Goal: Information Seeking & Learning: Compare options

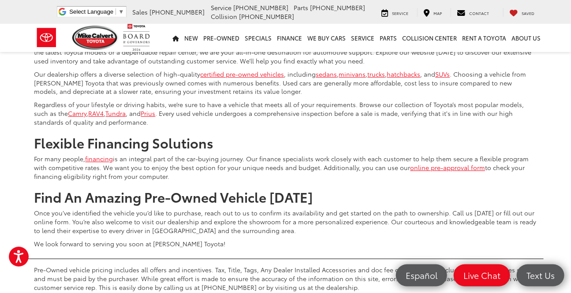
scroll to position [3605, 0]
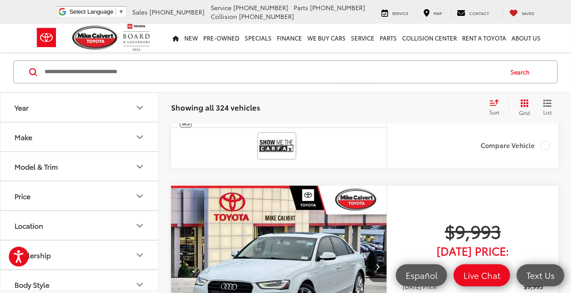
scroll to position [2060, 0]
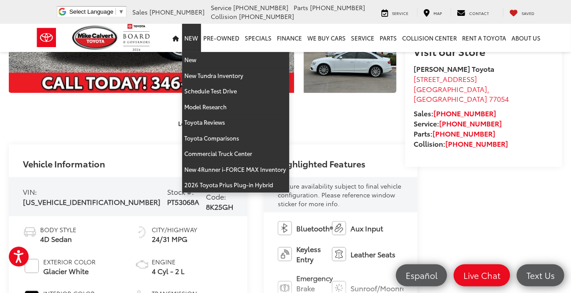
scroll to position [360, 0]
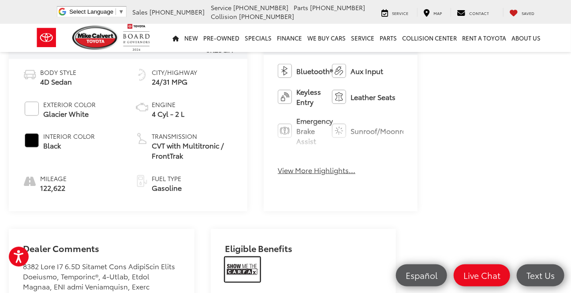
click at [227, 267] on img at bounding box center [242, 269] width 35 height 25
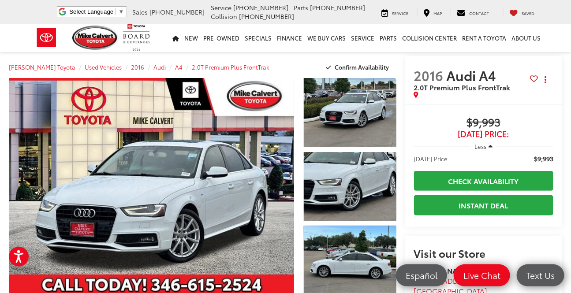
scroll to position [0, 0]
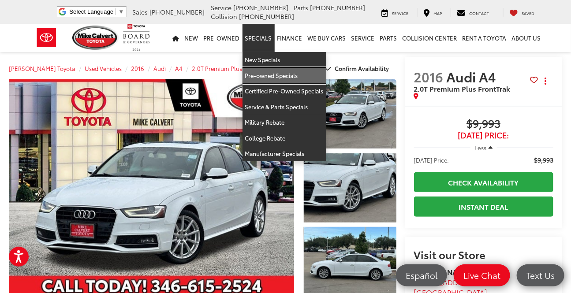
click at [251, 74] on link "Pre-owned Specials" at bounding box center [284, 76] width 84 height 16
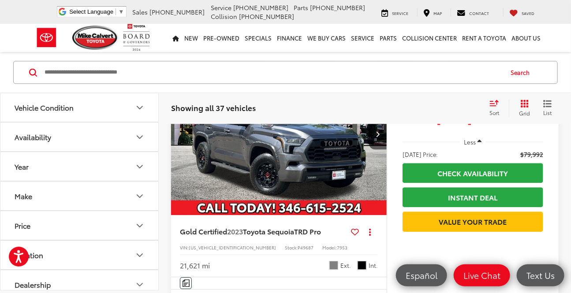
scroll to position [3365, 0]
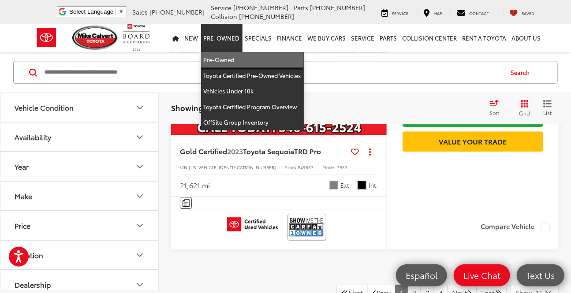
click at [219, 53] on link "Pre-Owned" at bounding box center [252, 60] width 103 height 16
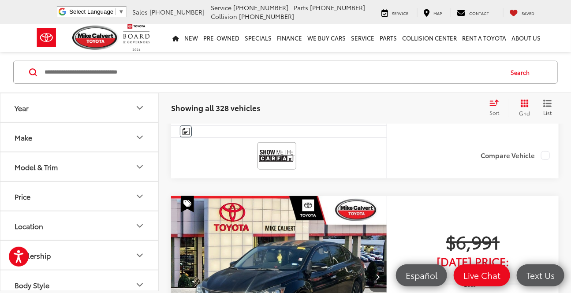
scroll to position [240, 0]
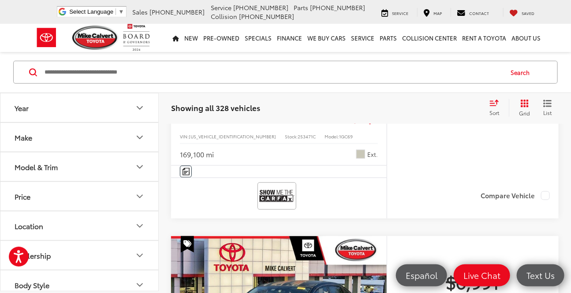
click at [501, 196] on label "Compare Vehicle" at bounding box center [514, 195] width 69 height 9
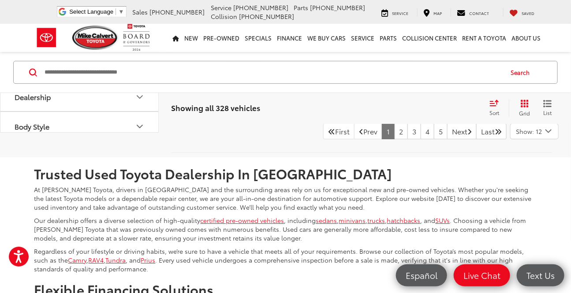
scroll to position [3565, 0]
click at [394, 139] on link "2" at bounding box center [401, 131] width 14 height 16
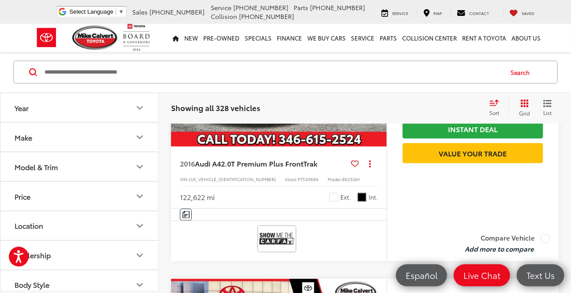
scroll to position [1682, 0]
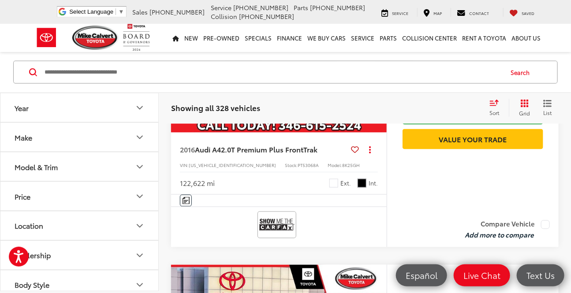
click at [510, 224] on label "Compare Vehicle" at bounding box center [507, 224] width 85 height 9
click at [495, 236] on button "View comparison" at bounding box center [506, 235] width 56 height 10
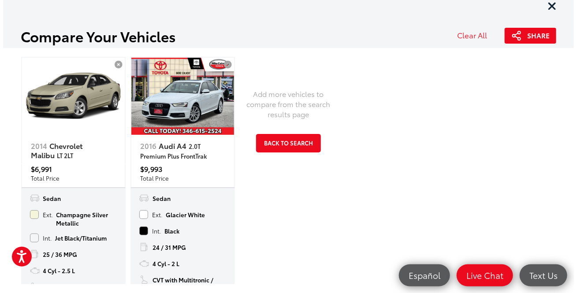
scroll to position [0, 0]
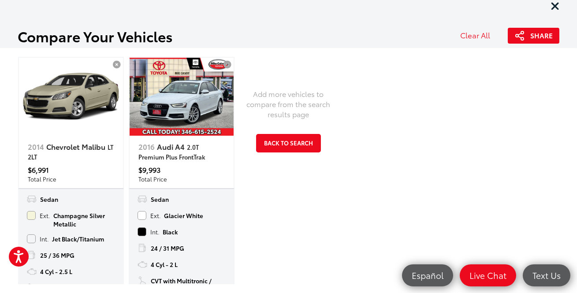
click at [246, 226] on div "Add more vehicles to compare from the search results page Back to Search" at bounding box center [288, 170] width 108 height 227
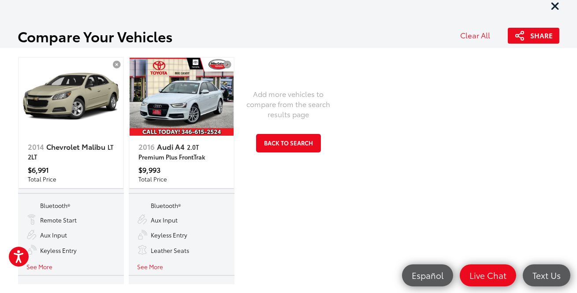
scroll to position [111, 0]
click at [297, 141] on button "Back to Search" at bounding box center [288, 143] width 65 height 18
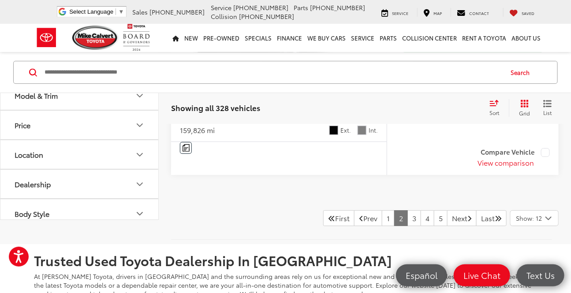
scroll to position [3525, 0]
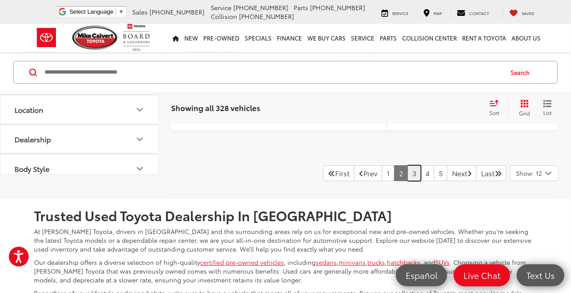
click at [407, 181] on link "3" at bounding box center [414, 173] width 14 height 16
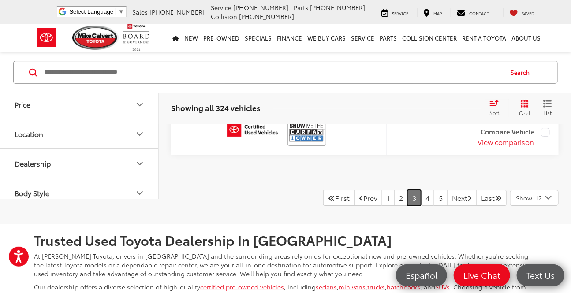
scroll to position [3542, 0]
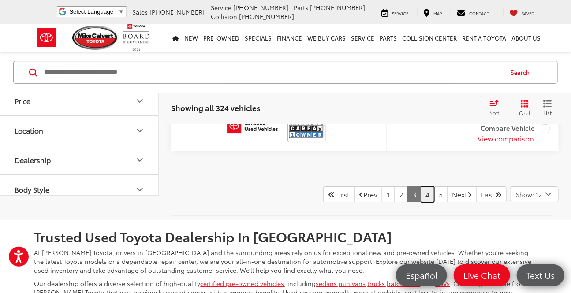
click at [420, 197] on link "4" at bounding box center [427, 194] width 14 height 16
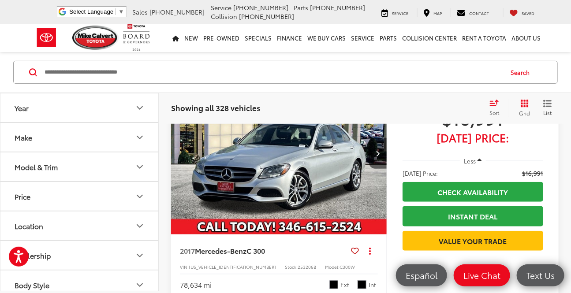
scroll to position [97, 0]
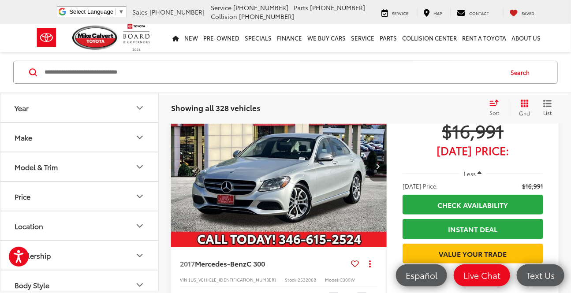
click at [382, 168] on button "Next image" at bounding box center [378, 166] width 18 height 31
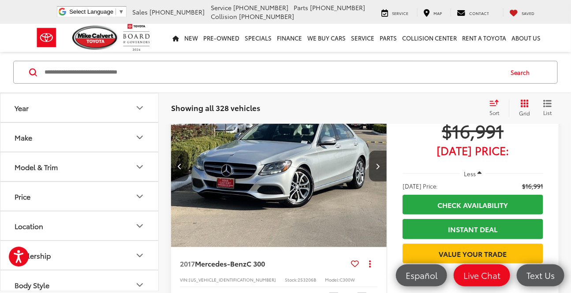
click at [380, 168] on button "Next image" at bounding box center [378, 166] width 18 height 31
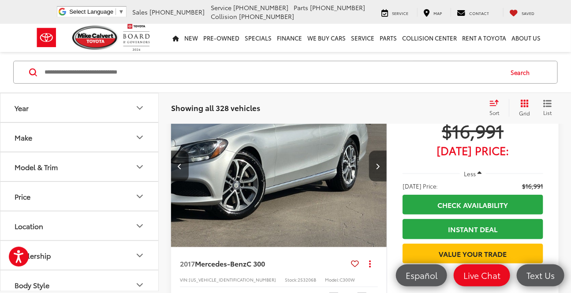
click at [379, 168] on icon "Next image" at bounding box center [377, 166] width 4 height 6
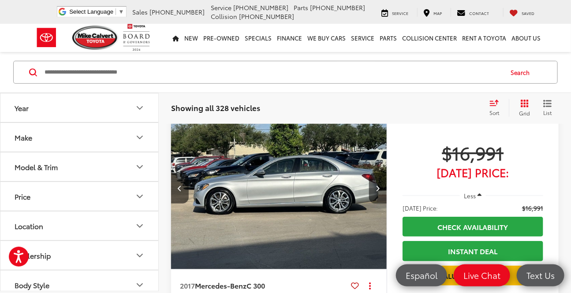
scroll to position [57, 0]
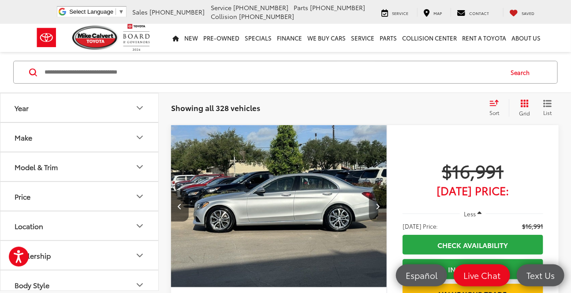
click at [375, 207] on icon "Next image" at bounding box center [377, 206] width 4 height 6
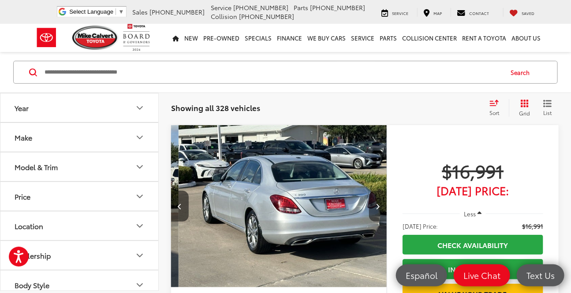
scroll to position [0, 868]
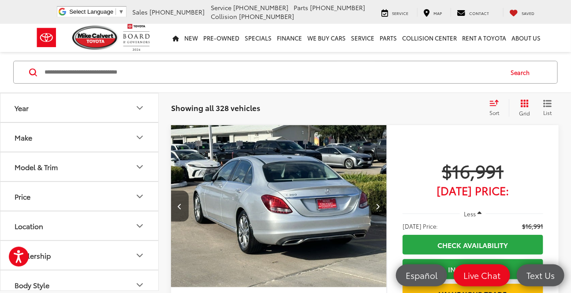
click at [376, 206] on icon "Next image" at bounding box center [377, 206] width 4 height 6
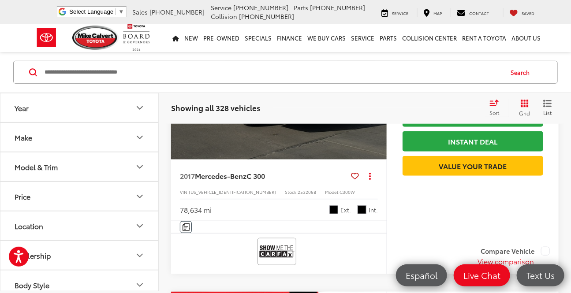
scroll to position [177, 0]
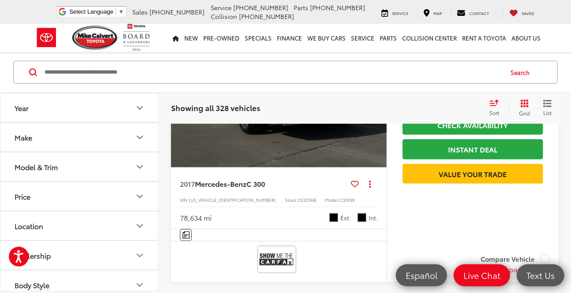
click at [551, 108] on button "List" at bounding box center [547, 108] width 22 height 18
click at [524, 101] on icon "Grid View" at bounding box center [524, 104] width 8 height 8
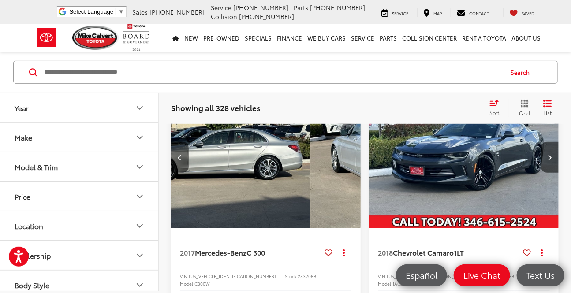
scroll to position [95, 0]
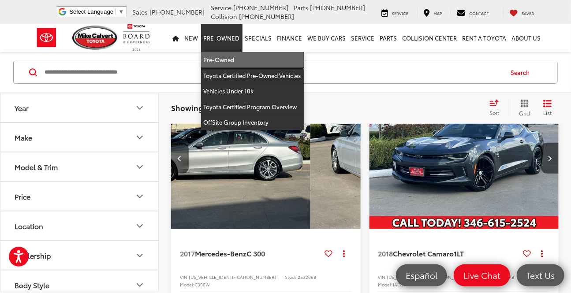
click at [215, 60] on link "Pre-Owned" at bounding box center [252, 60] width 103 height 16
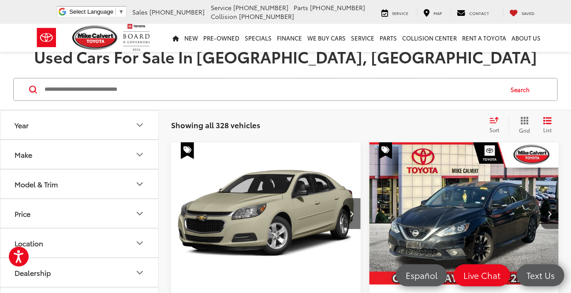
scroll to position [80, 0]
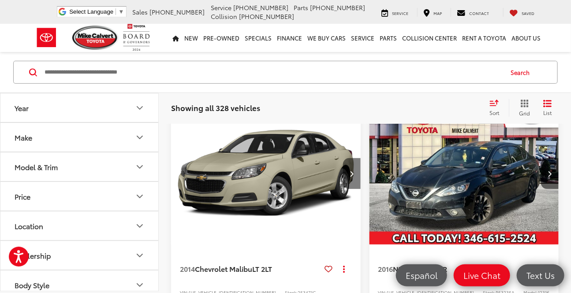
click at [343, 158] on button "Next image" at bounding box center [352, 173] width 18 height 31
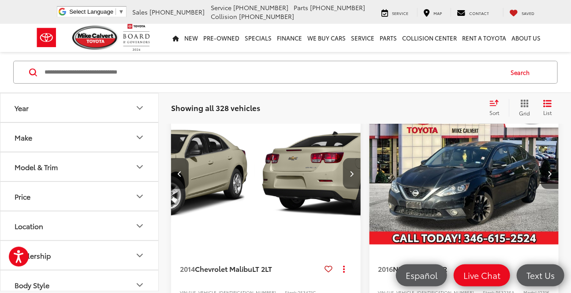
scroll to position [0, 124]
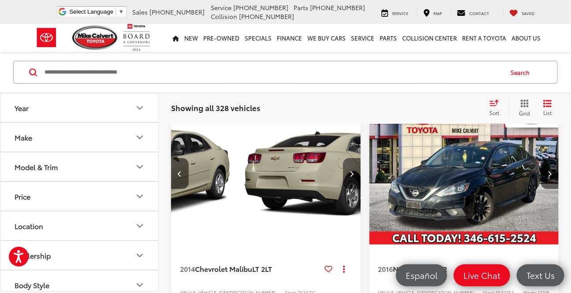
click at [349, 171] on icon "Next image" at bounding box center [351, 174] width 4 height 6
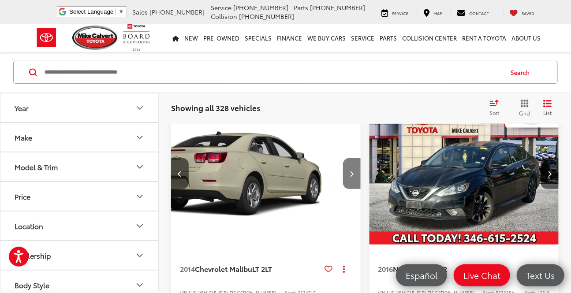
scroll to position [0, 249]
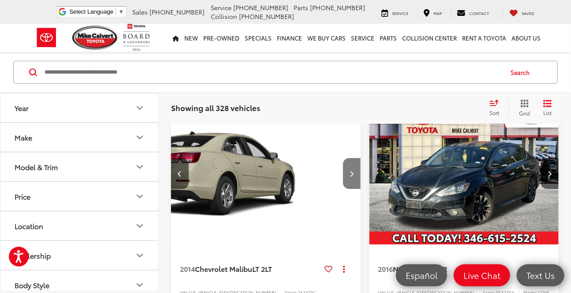
click at [349, 171] on icon "Next image" at bounding box center [351, 174] width 4 height 6
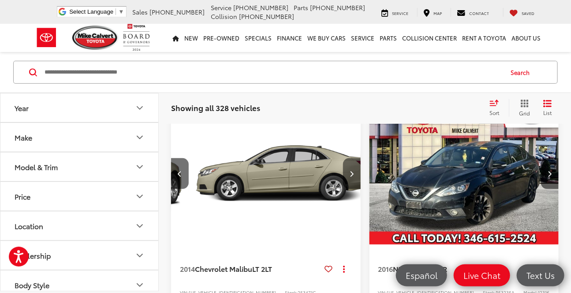
scroll to position [0, 374]
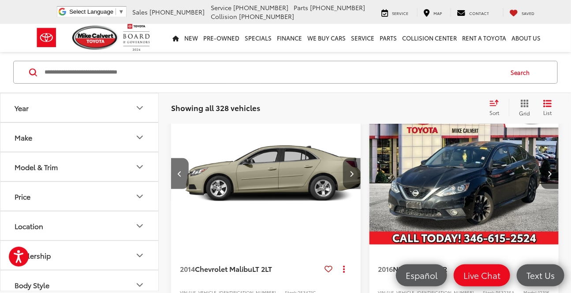
click at [343, 158] on button "Next image" at bounding box center [352, 173] width 18 height 31
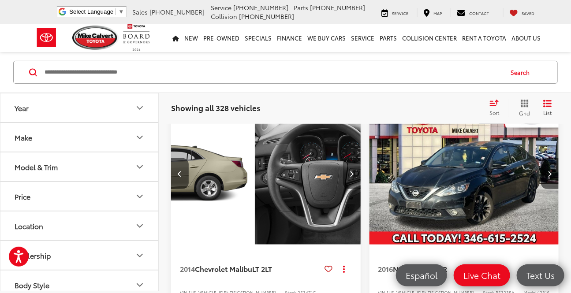
scroll to position [0, 498]
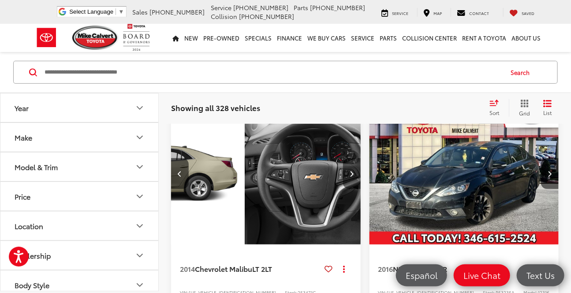
click at [343, 158] on button "Next image" at bounding box center [352, 173] width 18 height 31
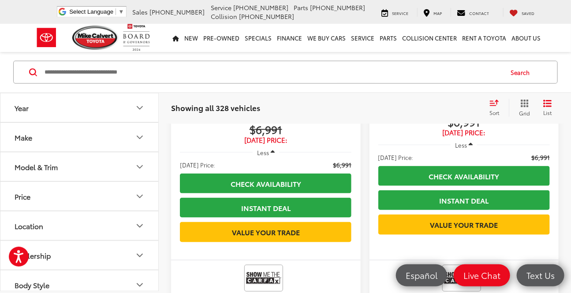
scroll to position [360, 0]
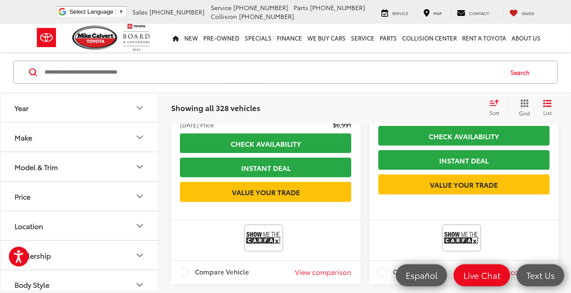
click at [295, 268] on button "View comparison" at bounding box center [323, 273] width 56 height 10
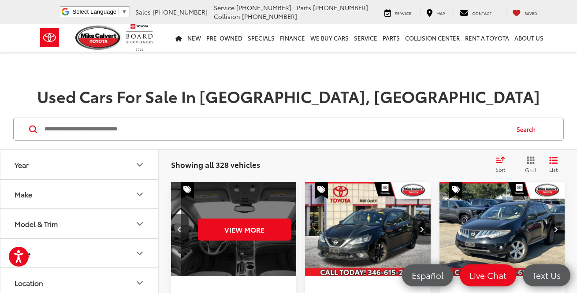
scroll to position [0, 633]
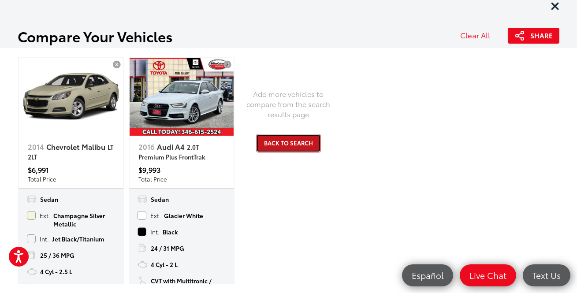
click at [293, 144] on button "Back to Search" at bounding box center [288, 143] width 65 height 18
click at [293, 144] on div "Track Price $6,991 Today's Price: Less Today's Price: $6,991 Check Availability…" at bounding box center [233, 97] width 125 height 149
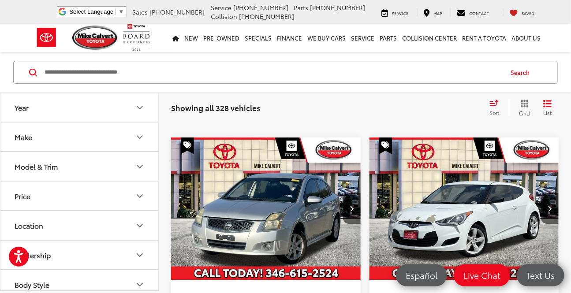
scroll to position [1001, 0]
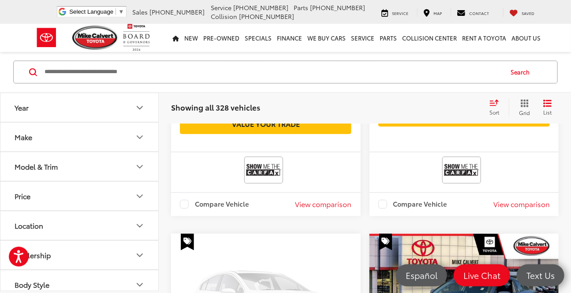
scroll to position [1883, 0]
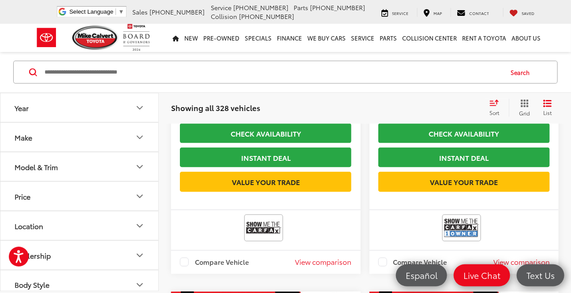
scroll to position [377, 0]
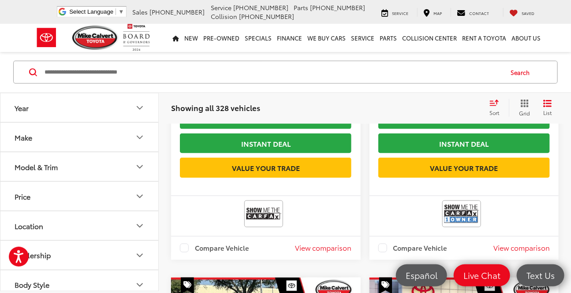
click at [378, 244] on label "Compare Vehicle" at bounding box center [412, 248] width 69 height 9
click at [493, 250] on button "View comparison" at bounding box center [521, 248] width 56 height 10
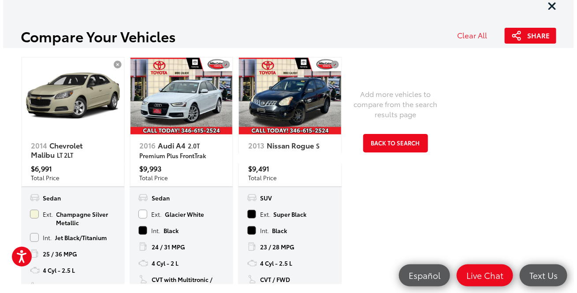
scroll to position [0, 0]
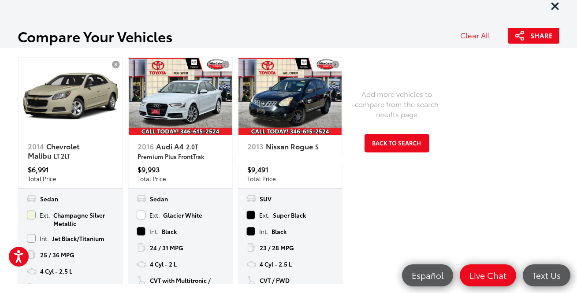
click at [321, 220] on li "Ext. Super Black" at bounding box center [290, 215] width 88 height 11
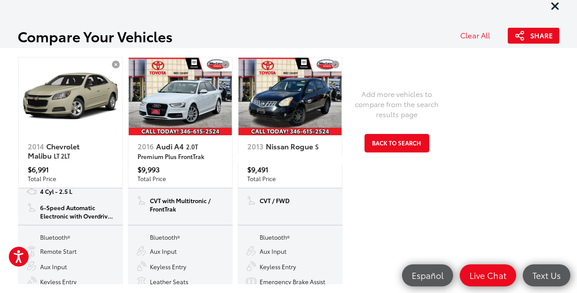
scroll to position [120, 0]
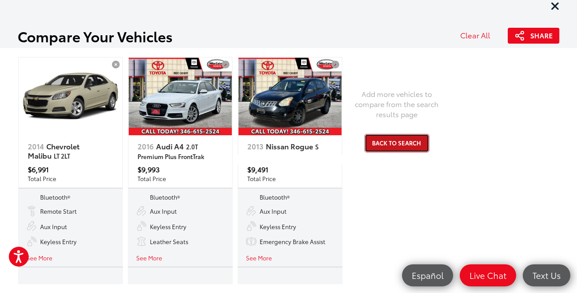
click at [390, 143] on button "Back to Search" at bounding box center [396, 143] width 65 height 18
click at [390, 143] on div at bounding box center [368, 141] width 108 height 9
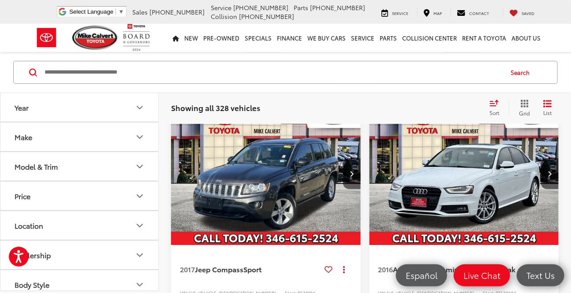
scroll to position [1018, 0]
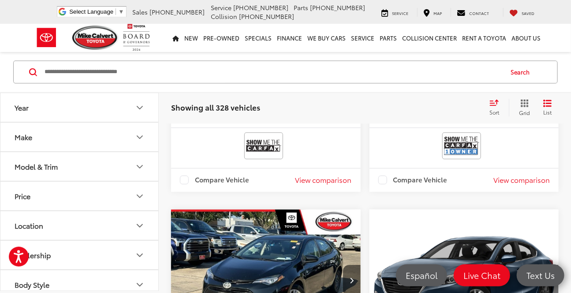
scroll to position [1899, 0]
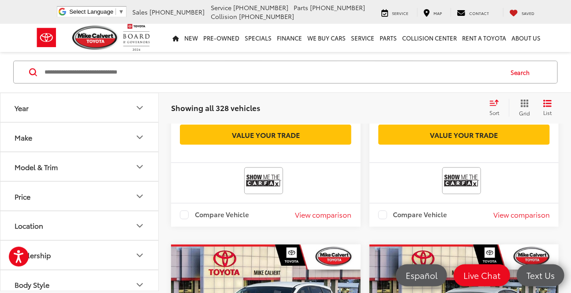
scroll to position [417, 0]
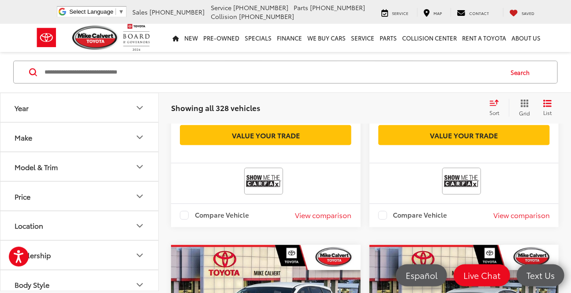
click at [186, 211] on label "Compare Vehicle" at bounding box center [214, 215] width 69 height 9
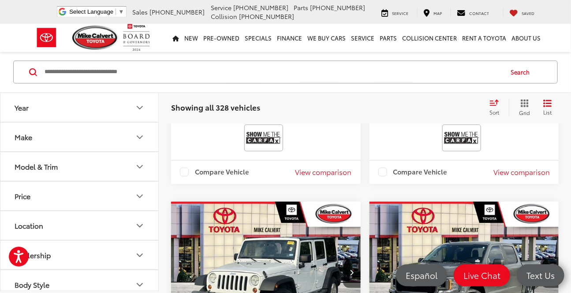
scroll to position [1899, 0]
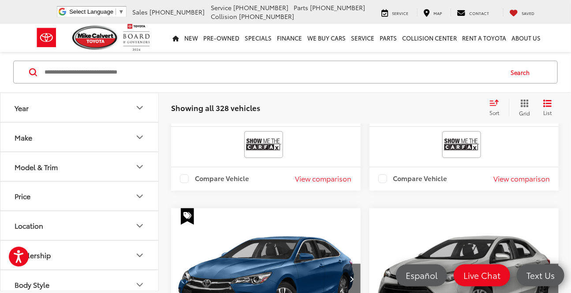
scroll to position [457, 0]
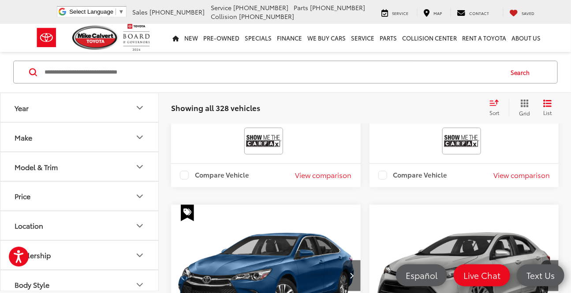
click at [183, 171] on label "Compare Vehicle" at bounding box center [214, 175] width 69 height 9
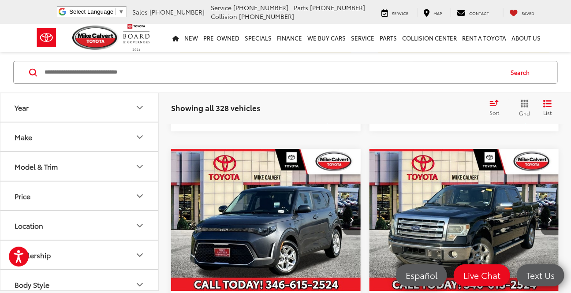
scroll to position [1018, 0]
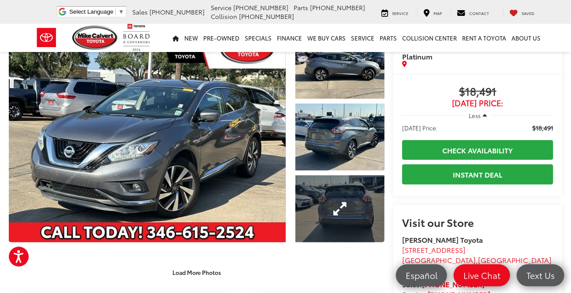
scroll to position [40, 0]
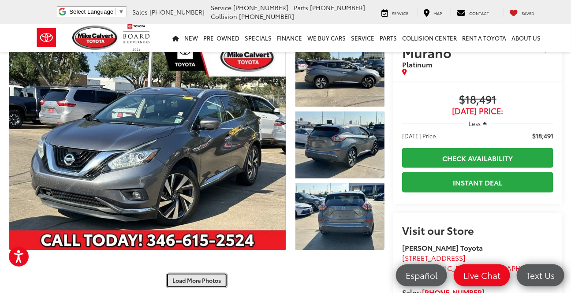
click at [193, 273] on button "Load More Photos" at bounding box center [196, 280] width 61 height 15
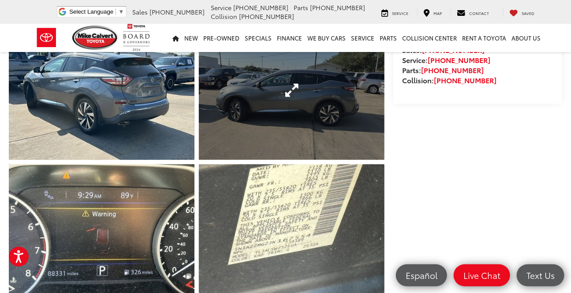
scroll to position [320, 0]
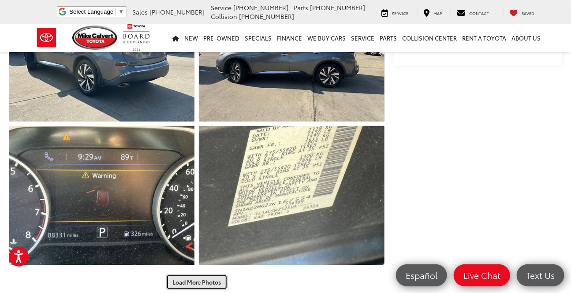
click at [207, 275] on button "Load More Photos" at bounding box center [196, 282] width 61 height 15
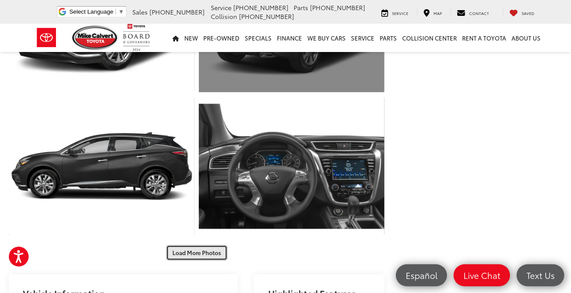
scroll to position [641, 0]
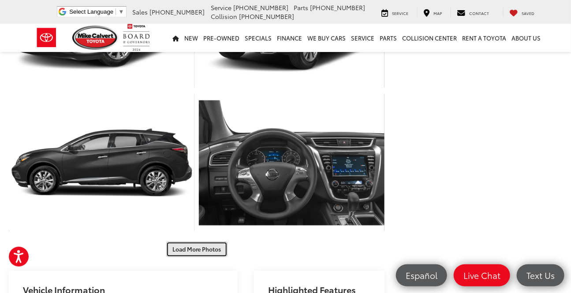
click at [189, 242] on button "Load More Photos" at bounding box center [196, 249] width 61 height 15
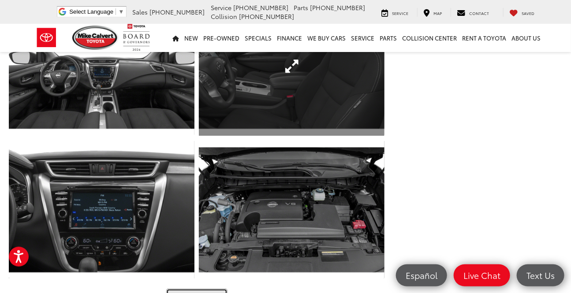
scroll to position [881, 0]
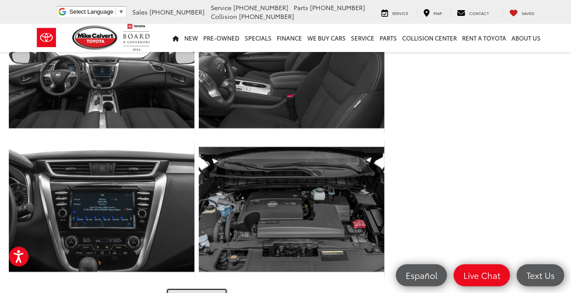
click at [182, 288] on button "Load More Photos" at bounding box center [196, 295] width 61 height 15
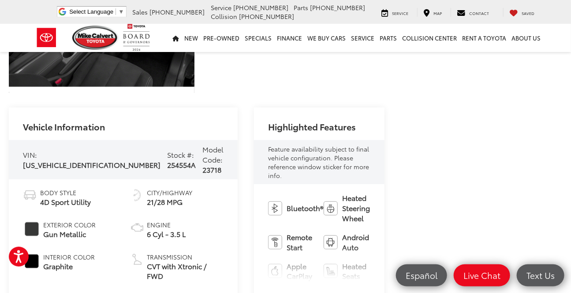
scroll to position [1402, 0]
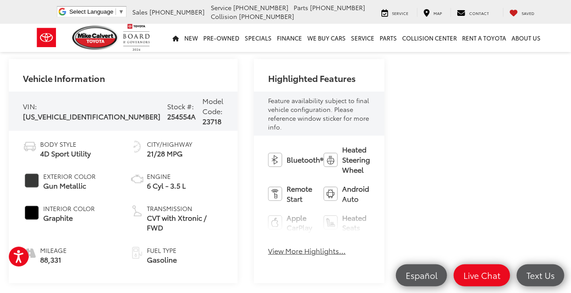
click at [268, 246] on button "View More Highlights..." at bounding box center [307, 251] width 78 height 10
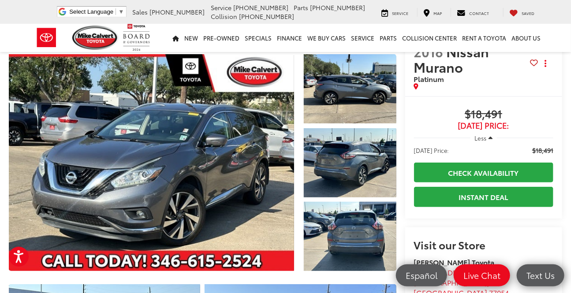
scroll to position [0, 0]
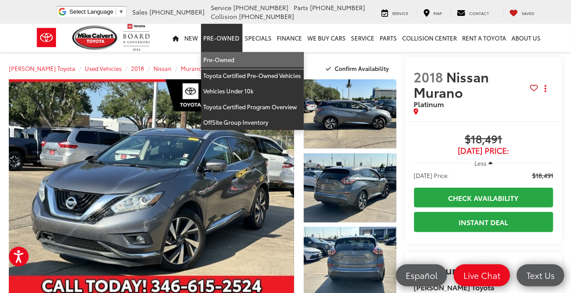
click at [223, 61] on link "Pre-Owned" at bounding box center [252, 60] width 103 height 16
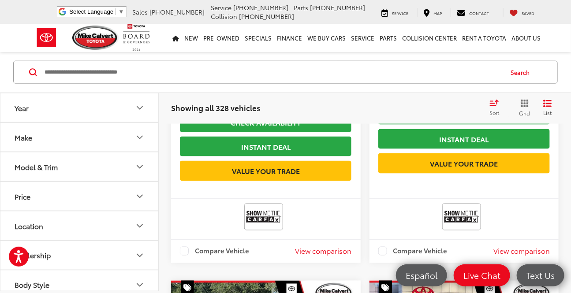
scroll to position [401, 0]
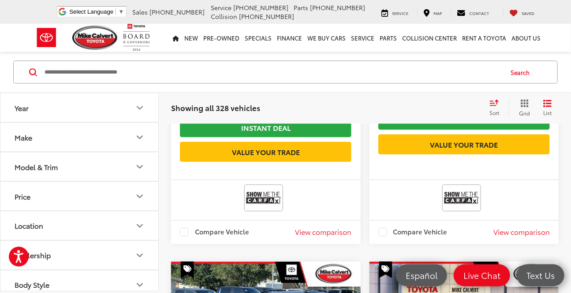
click at [295, 227] on button "View comparison" at bounding box center [323, 232] width 56 height 10
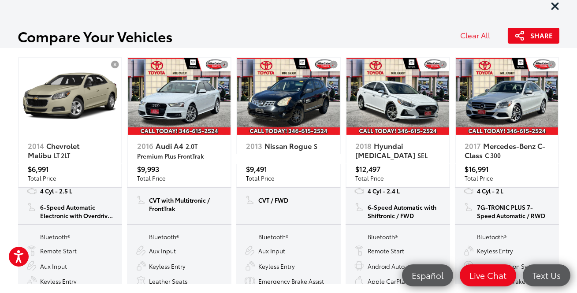
scroll to position [40, 0]
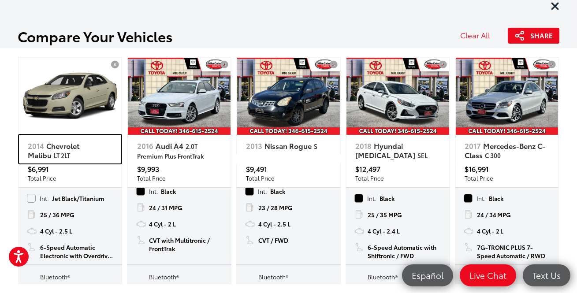
click at [63, 138] on link "2014 Chevrolet Malibu LT 2LT" at bounding box center [70, 149] width 103 height 29
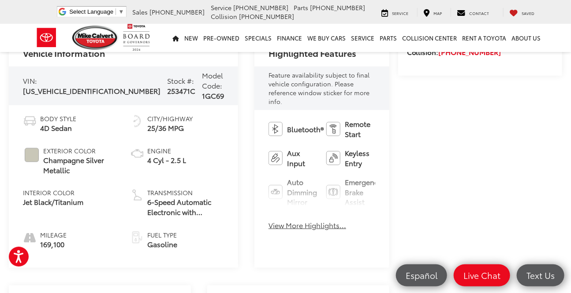
scroll to position [320, 0]
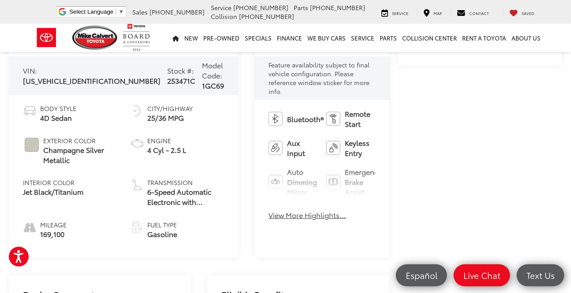
click at [152, 182] on span "Transmission" at bounding box center [185, 182] width 77 height 9
click at [147, 199] on span "6-Speed Automatic Electronic with Overdrive / FWD" at bounding box center [185, 197] width 77 height 20
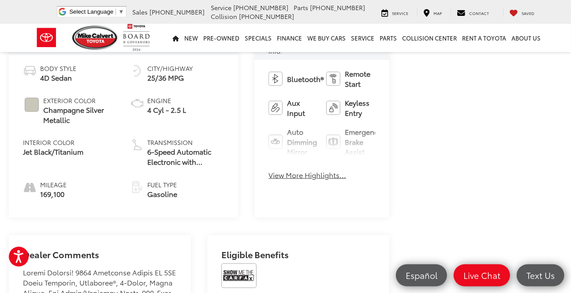
click at [268, 170] on button "View More Highlights..." at bounding box center [307, 175] width 78 height 10
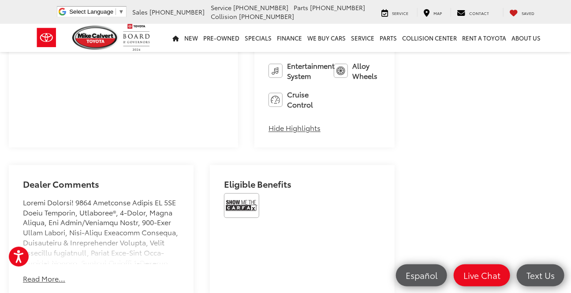
scroll to position [561, 0]
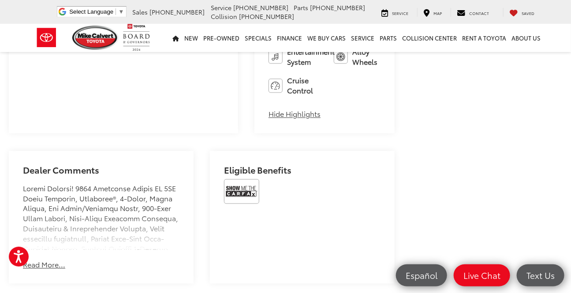
click at [51, 260] on button "Read More..." at bounding box center [44, 265] width 42 height 10
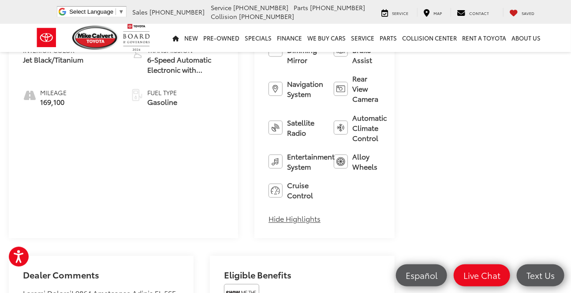
scroll to position [441, 0]
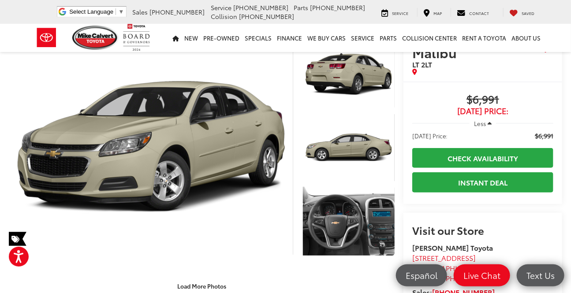
scroll to position [160, 0]
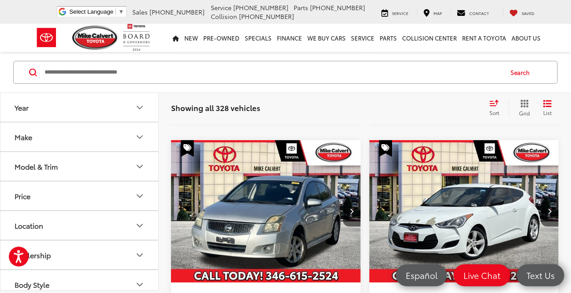
scroll to position [1001, 0]
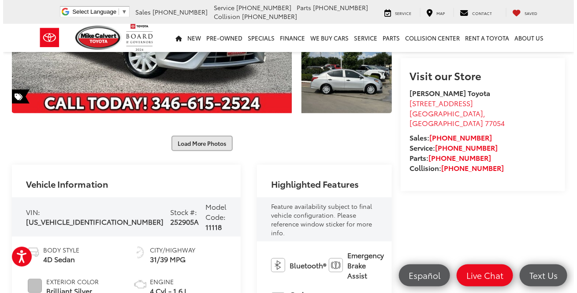
scroll to position [40, 0]
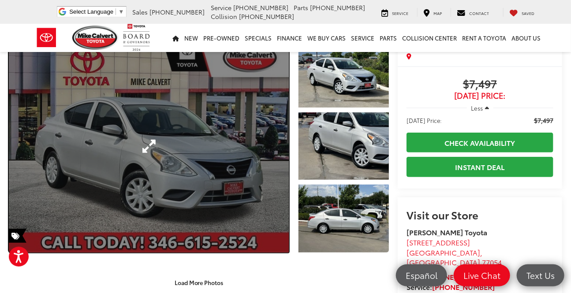
click at [201, 182] on link "Expand Photo 0" at bounding box center [149, 146] width 280 height 213
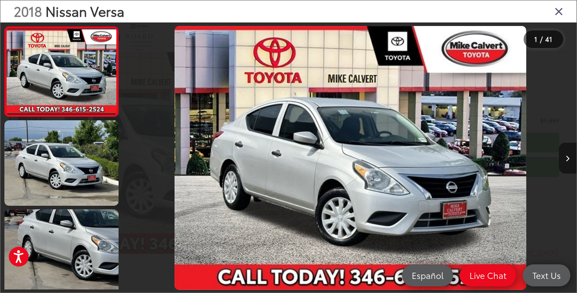
click at [567, 157] on icon "Next image" at bounding box center [568, 159] width 4 height 6
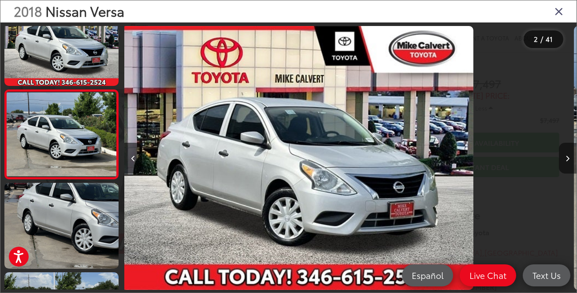
scroll to position [28, 0]
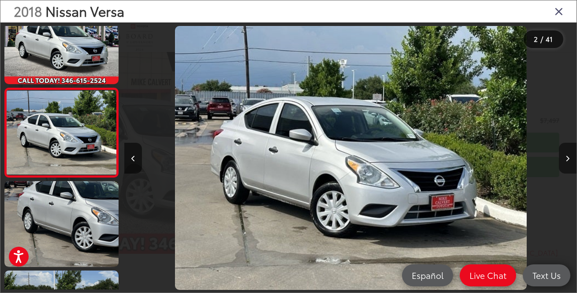
click at [566, 156] on icon "Next image" at bounding box center [568, 159] width 4 height 6
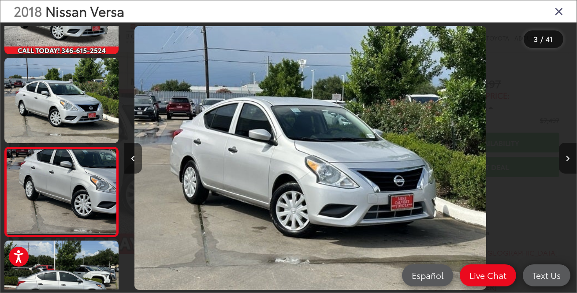
scroll to position [118, 0]
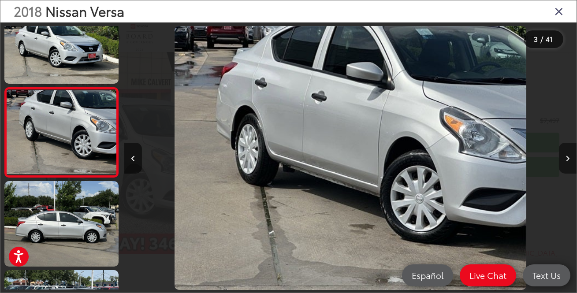
click at [566, 156] on icon "Next image" at bounding box center [568, 159] width 4 height 6
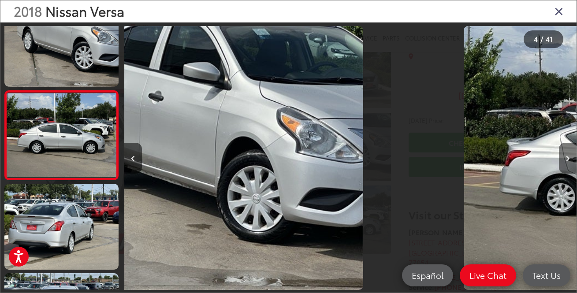
scroll to position [207, 0]
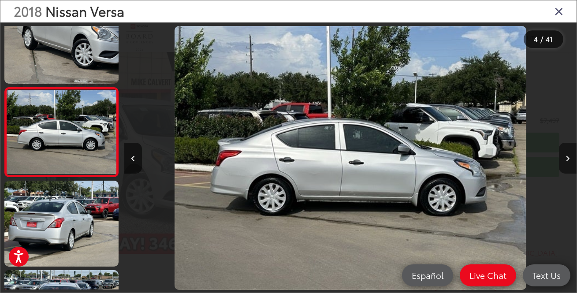
click at [566, 156] on icon "Next image" at bounding box center [568, 159] width 4 height 6
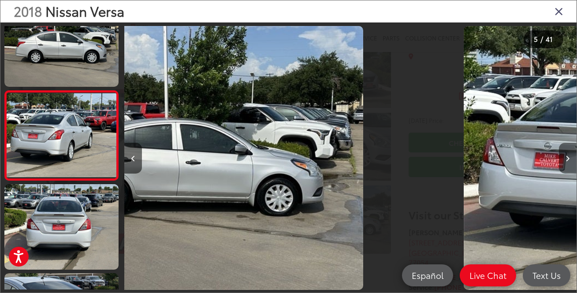
scroll to position [296, 0]
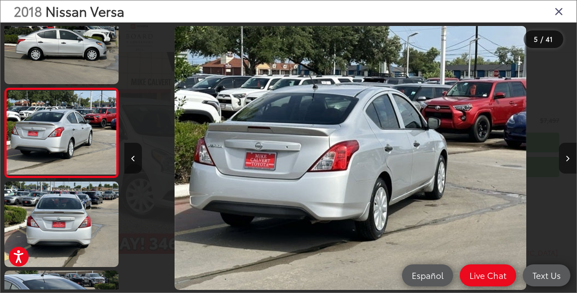
click at [566, 156] on icon "Next image" at bounding box center [568, 159] width 4 height 6
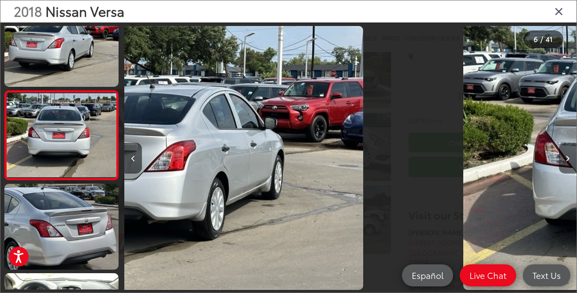
scroll to position [385, 0]
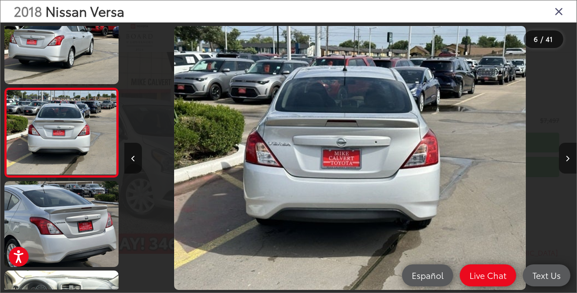
click at [566, 156] on icon "Next image" at bounding box center [568, 159] width 4 height 6
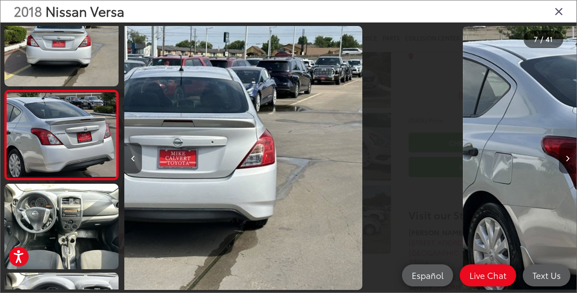
scroll to position [475, 0]
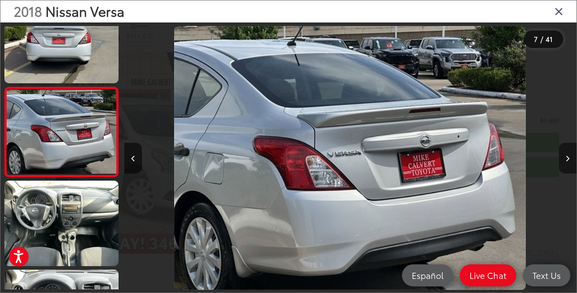
click at [566, 156] on icon "Next image" at bounding box center [568, 159] width 4 height 6
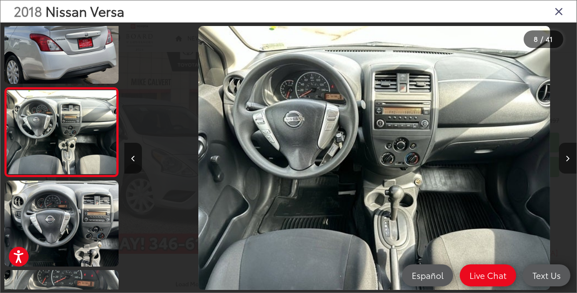
scroll to position [0, 3164]
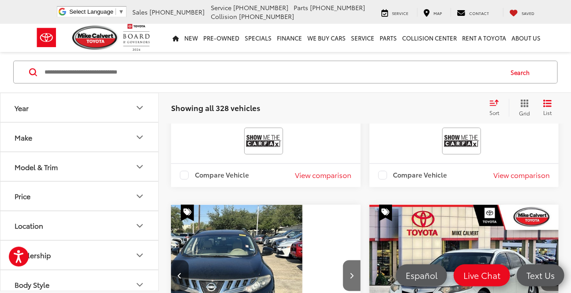
scroll to position [498, 0]
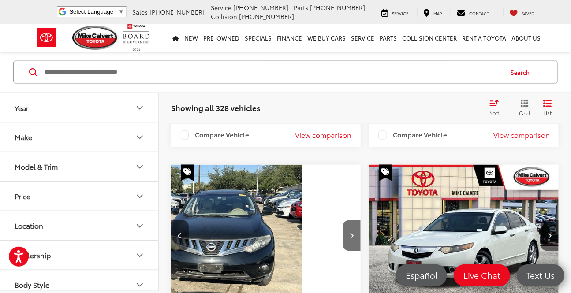
click at [295, 130] on button "View comparison" at bounding box center [323, 135] width 56 height 10
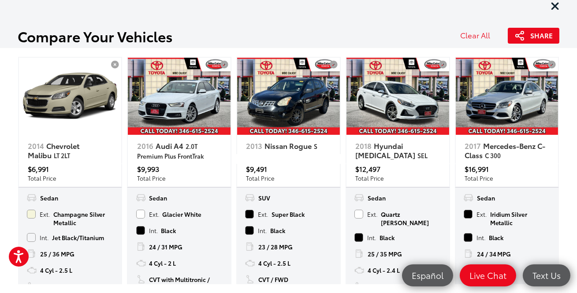
scroll to position [0, 0]
click at [227, 37] on h1 "Compare Your Vehicles" at bounding box center [230, 28] width 425 height 32
drag, startPoint x: 228, startPoint y: 30, endPoint x: 235, endPoint y: 26, distance: 7.7
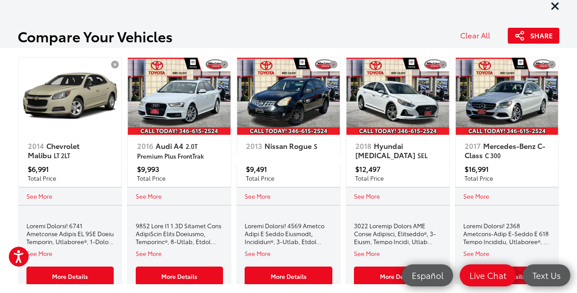
scroll to position [190, 0]
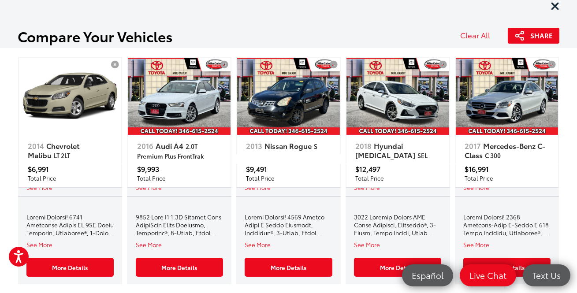
click at [48, 243] on button "See More" at bounding box center [39, 244] width 26 height 8
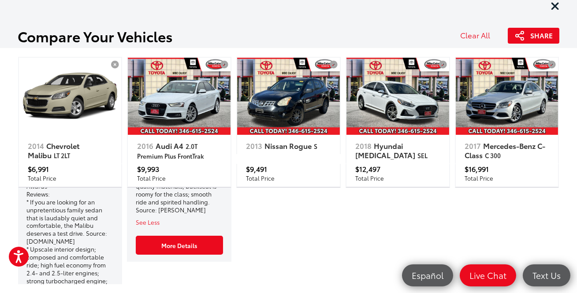
scroll to position [1181, 0]
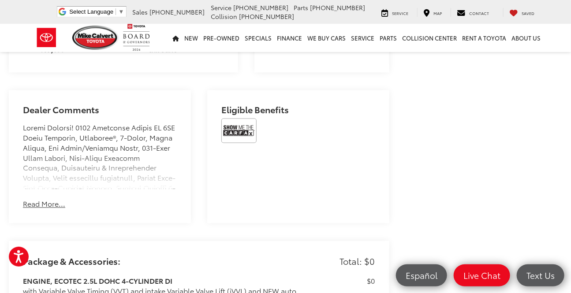
scroll to position [520, 0]
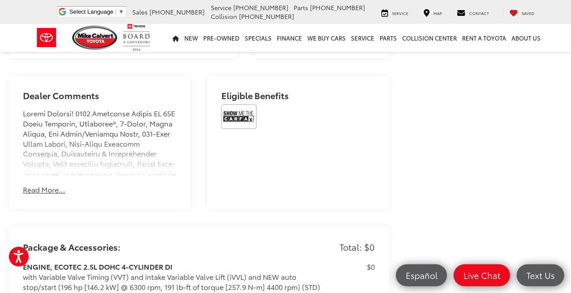
click at [35, 189] on button "Read More..." at bounding box center [44, 190] width 42 height 10
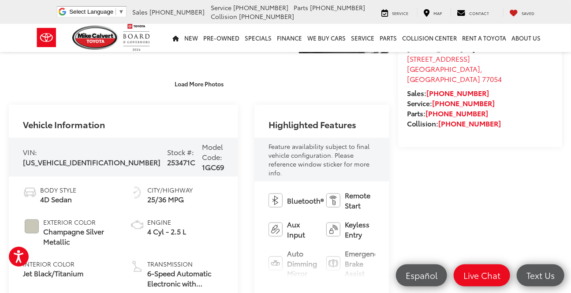
scroll to position [0, 0]
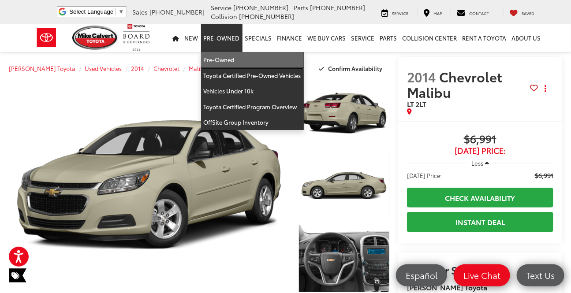
click at [219, 60] on link "Pre-Owned" at bounding box center [252, 60] width 103 height 16
click at [219, 60] on div "[PERSON_NAME] Toyota Used Vehicles 2014 Chevrolet Malibu LT 2LT Confirm Availab…" at bounding box center [199, 68] width 380 height 22
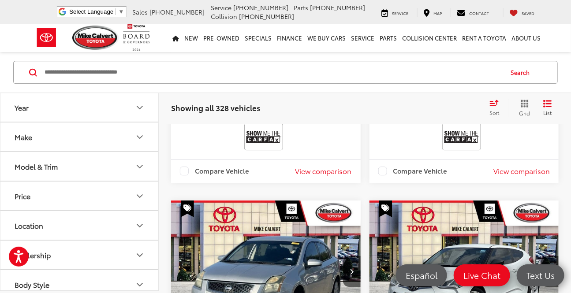
scroll to position [921, 0]
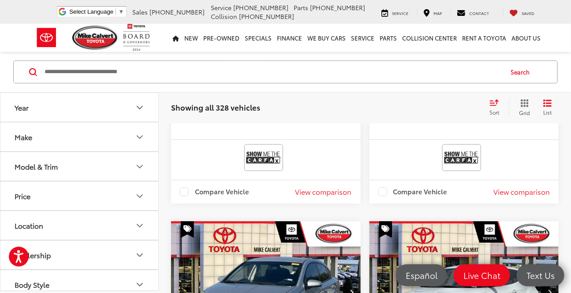
click at [88, 72] on input "Search by Make, Model, or Keyword" at bounding box center [273, 72] width 458 height 21
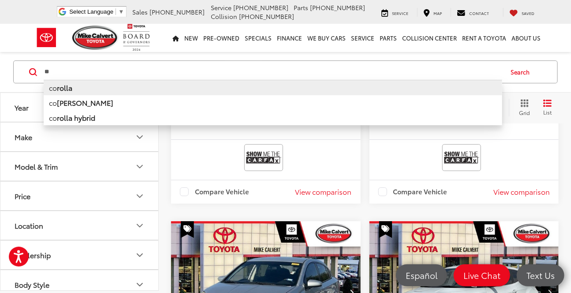
click at [97, 94] on li "co rolla" at bounding box center [273, 87] width 458 height 15
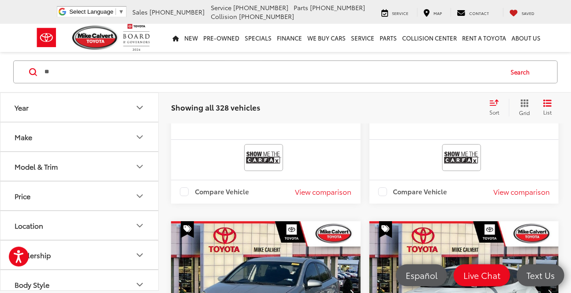
type input "*******"
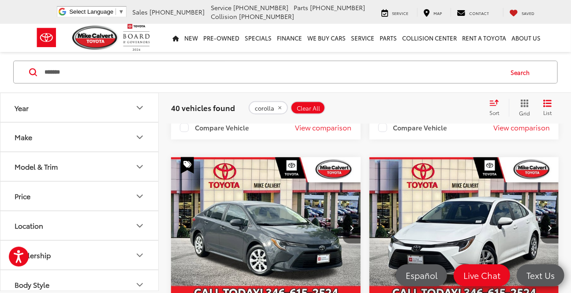
click at [141, 107] on icon "Year" at bounding box center [139, 107] width 5 height 3
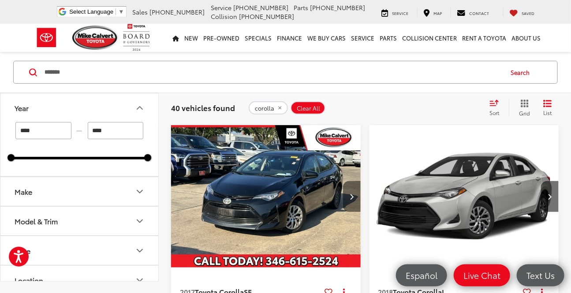
scroll to position [17, 0]
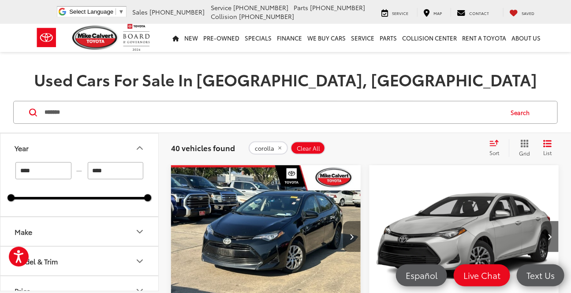
click at [349, 234] on icon "Next image" at bounding box center [351, 237] width 4 height 6
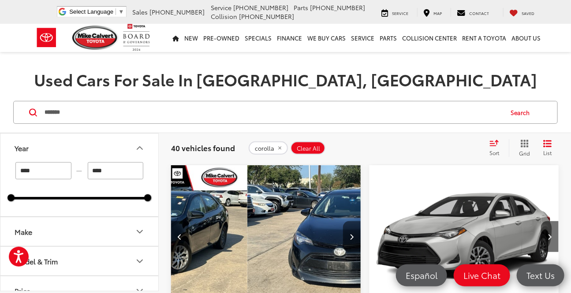
scroll to position [0, 124]
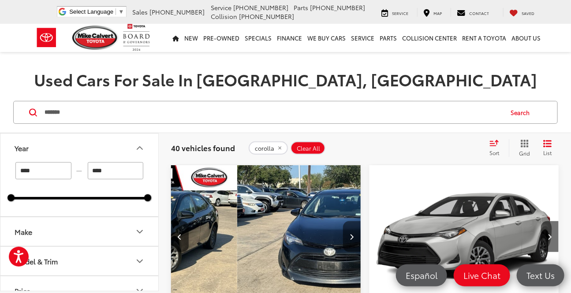
click at [349, 234] on icon "Next image" at bounding box center [351, 237] width 4 height 6
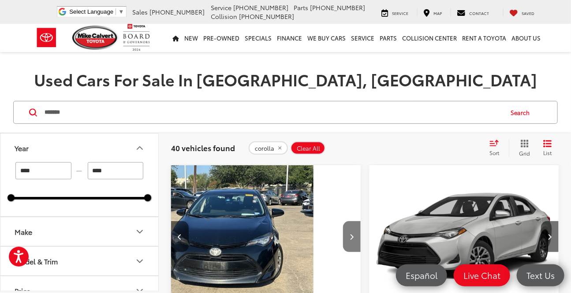
scroll to position [0, 249]
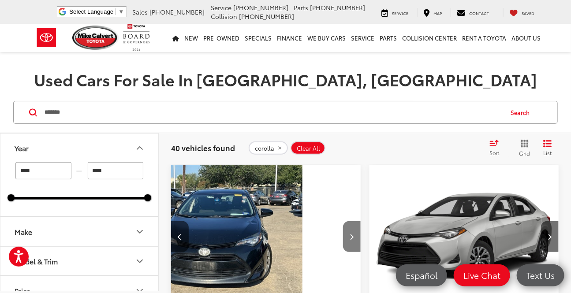
click at [349, 234] on icon "Next image" at bounding box center [351, 237] width 4 height 6
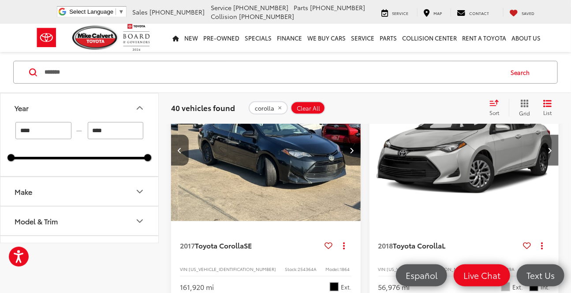
scroll to position [0, 0]
